Goal: Communication & Community: Answer question/provide support

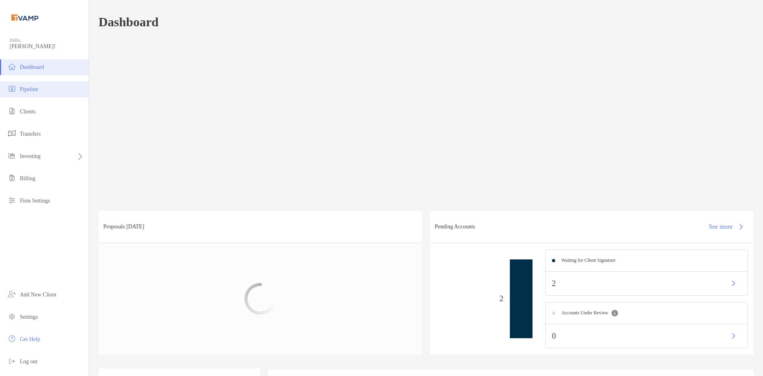
click at [30, 91] on span "Pipeline" at bounding box center [29, 89] width 18 height 6
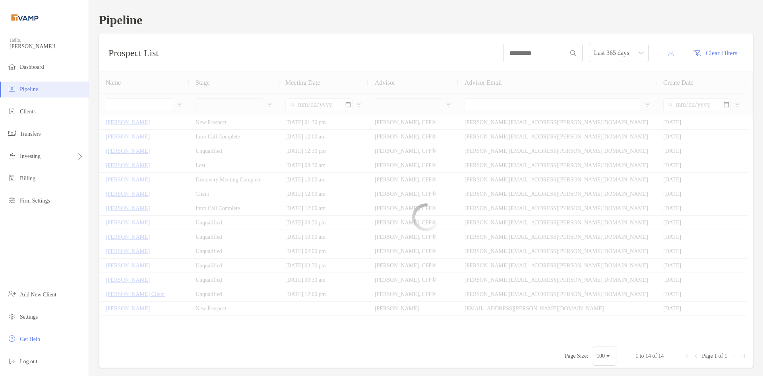
click at [44, 89] on li "Pipeline" at bounding box center [44, 90] width 89 height 16
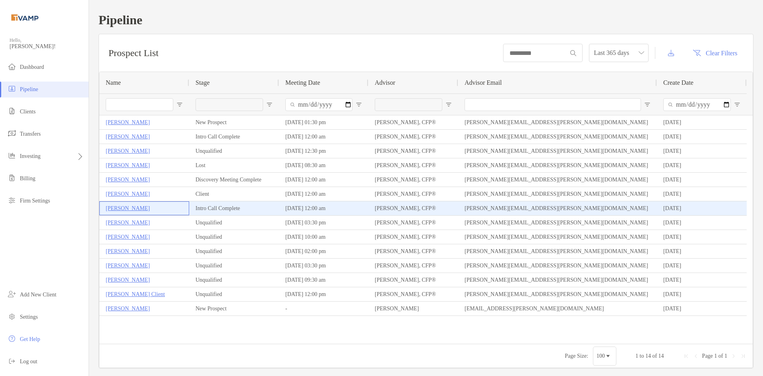
click at [125, 210] on p "John Iozzia" at bounding box center [128, 208] width 44 height 10
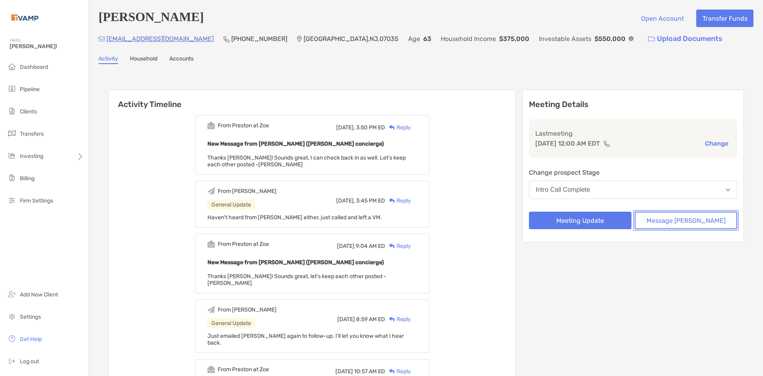
click at [681, 221] on button "Message [PERSON_NAME]" at bounding box center [686, 220] width 103 height 17
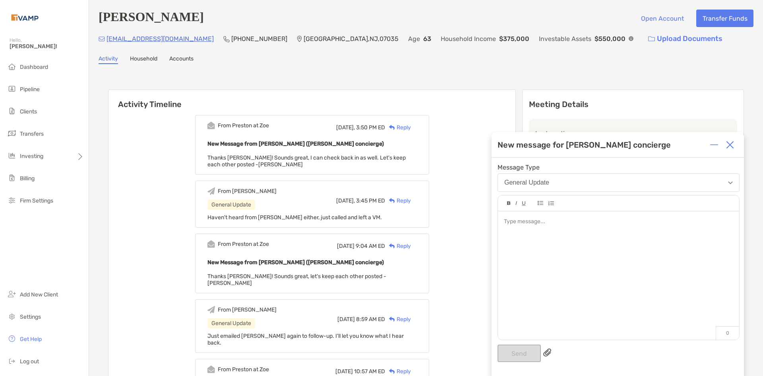
click at [612, 237] on div at bounding box center [618, 271] width 241 height 120
click at [524, 353] on button "Send" at bounding box center [519, 352] width 43 height 17
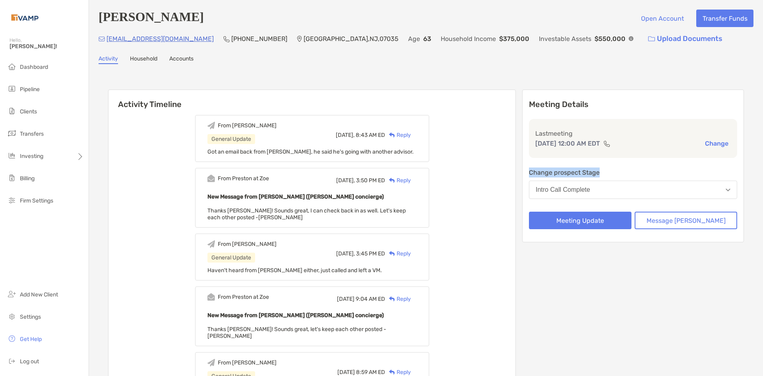
drag, startPoint x: 726, startPoint y: 146, endPoint x: 442, endPoint y: 130, distance: 283.9
click at [730, 172] on div "Meeting Details Last meeting Sep 24, 12:00 AM EDT Change Change prospect Stage …" at bounding box center [633, 165] width 222 height 153
click at [34, 95] on li "Pipeline" at bounding box center [44, 90] width 89 height 16
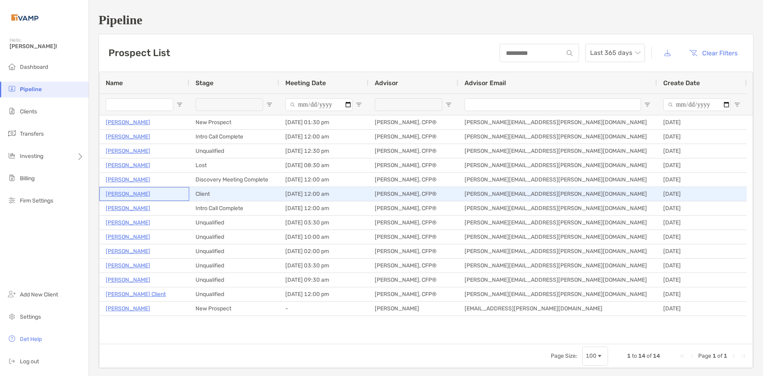
click at [128, 193] on p "Nicholas Fancera" at bounding box center [128, 194] width 45 height 10
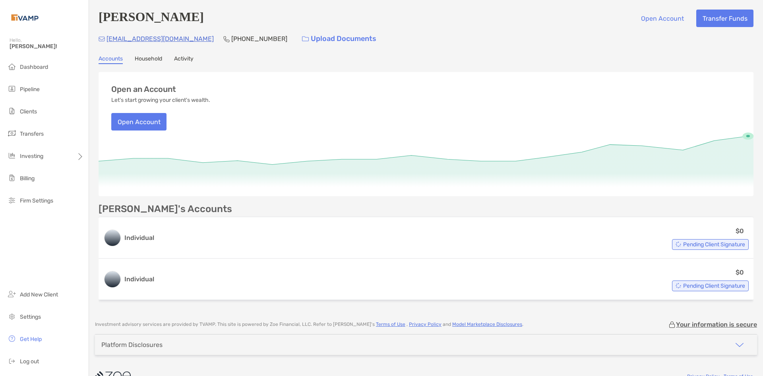
click at [141, 57] on link "Household" at bounding box center [148, 59] width 27 height 9
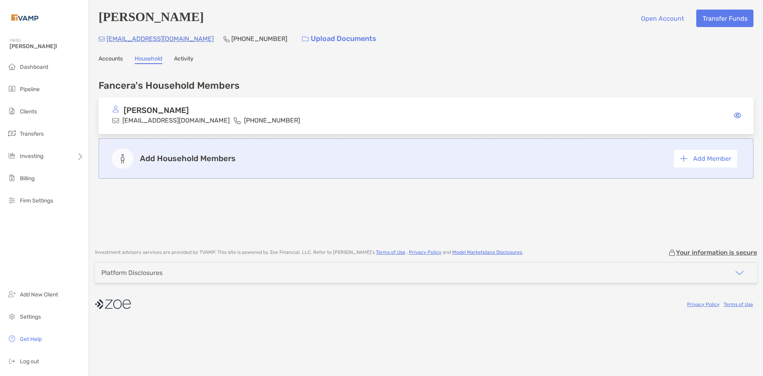
click at [189, 61] on link "Activity" at bounding box center [183, 59] width 19 height 9
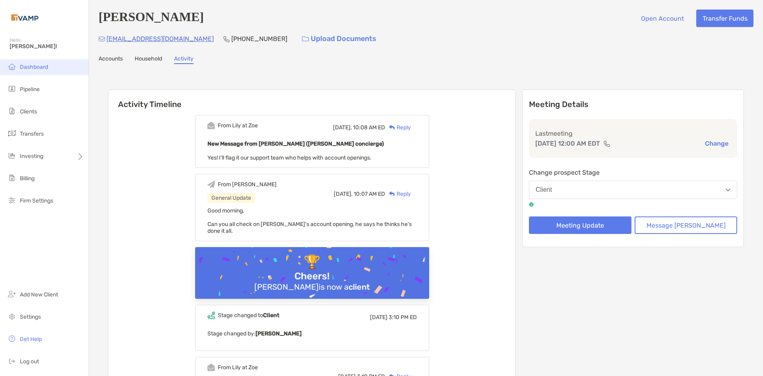
click at [34, 68] on span "Dashboard" at bounding box center [34, 67] width 28 height 7
click at [22, 67] on span "Dashboard" at bounding box center [34, 67] width 28 height 7
